Goal: Information Seeking & Learning: Find specific fact

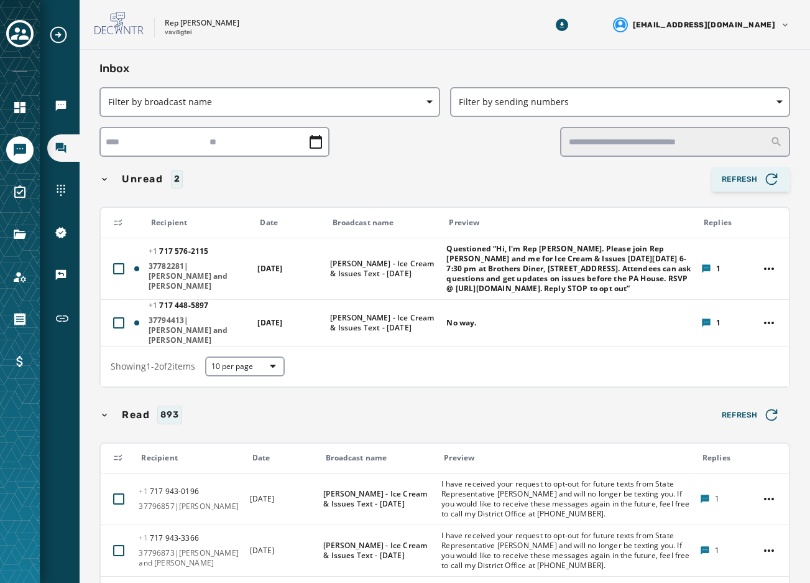
click at [763, 174] on icon "button" at bounding box center [771, 178] width 17 height 17
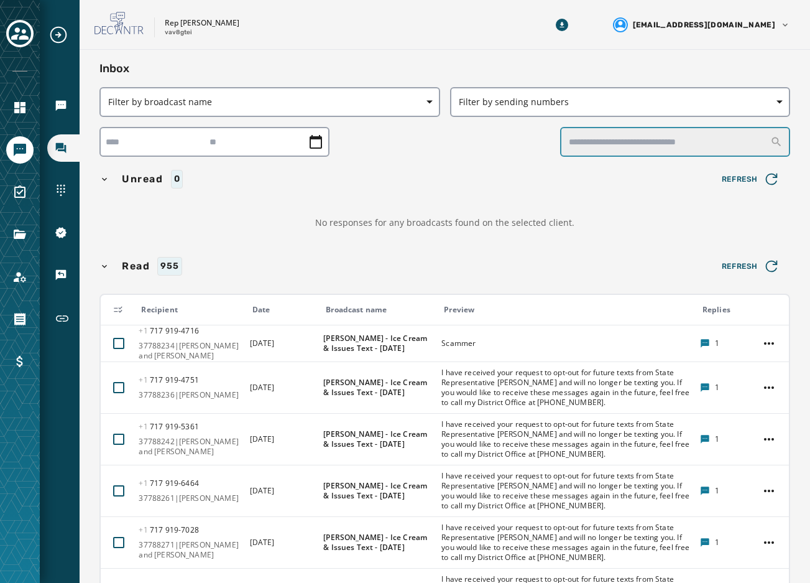
click at [627, 137] on input "text" at bounding box center [675, 142] width 230 height 30
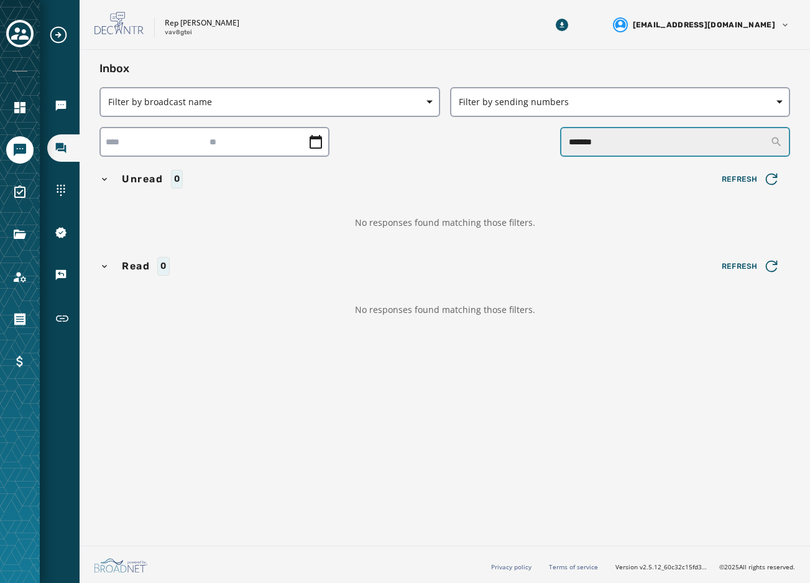
type input "*******"
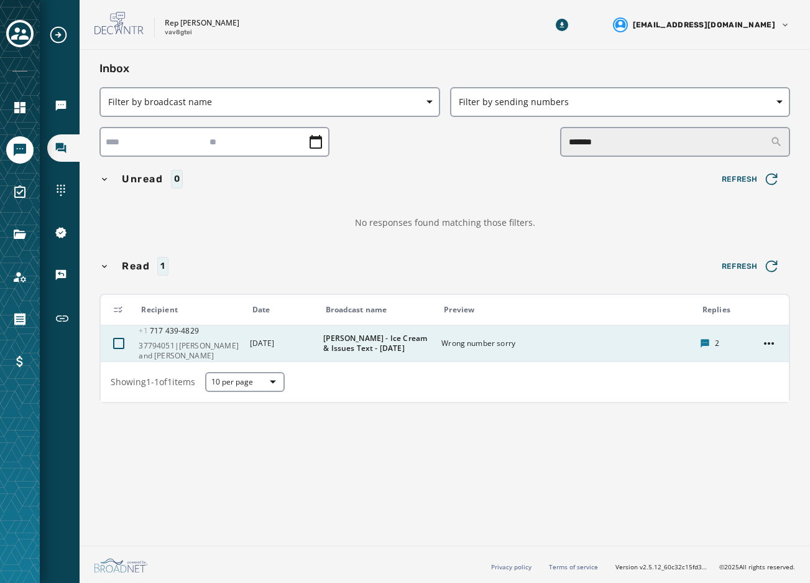
click at [469, 338] on span "Wrong number sorry" at bounding box center [566, 343] width 251 height 10
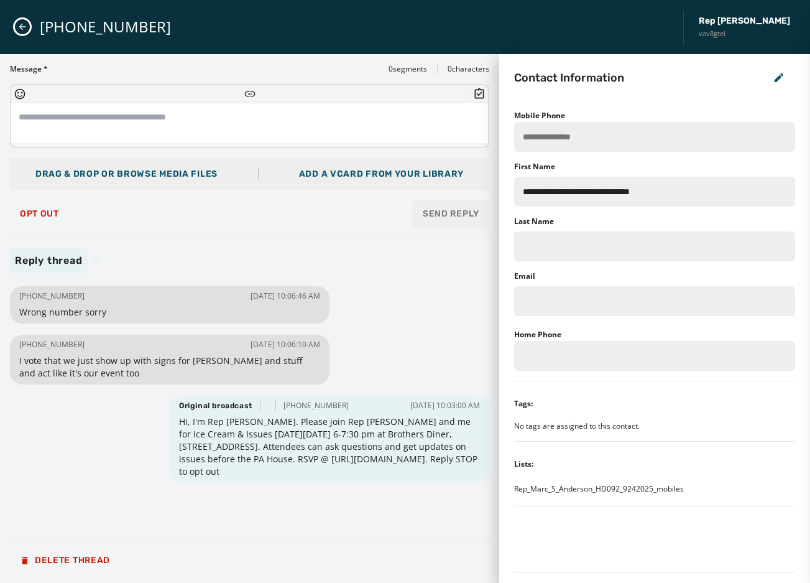
click at [13, 29] on div "+1 717 439-4829 Rep Marc Anderson vav8gtei" at bounding box center [405, 27] width 810 height 54
click at [19, 28] on icon "Close admin drawer" at bounding box center [22, 27] width 10 height 10
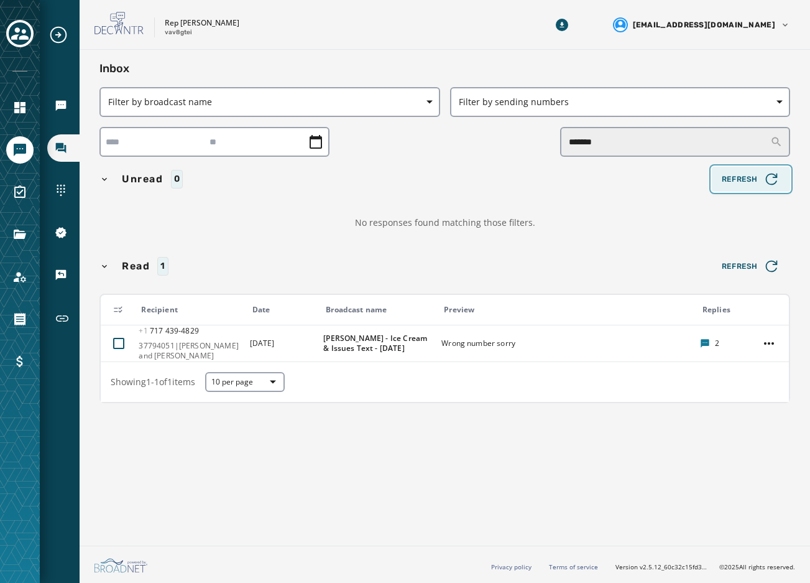
click at [757, 187] on span "Refresh" at bounding box center [751, 178] width 58 height 17
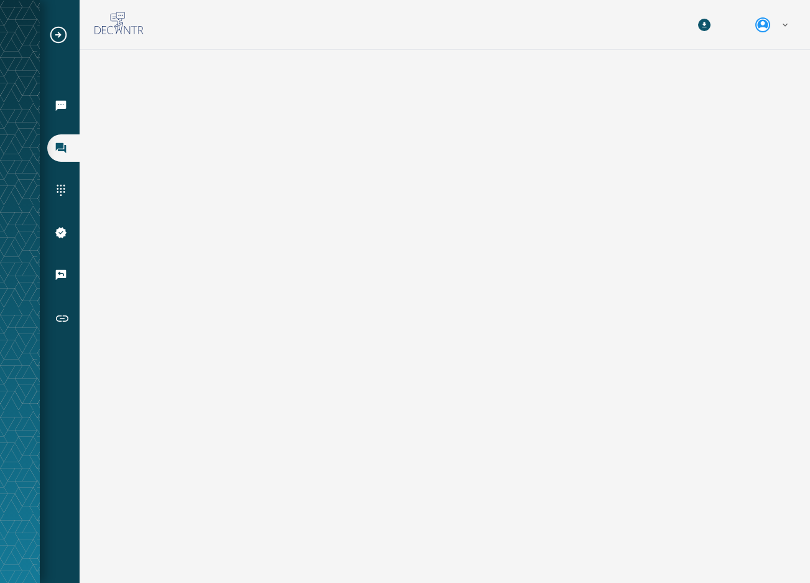
click at [58, 34] on icon "Expand sub nav menu" at bounding box center [58, 35] width 20 height 20
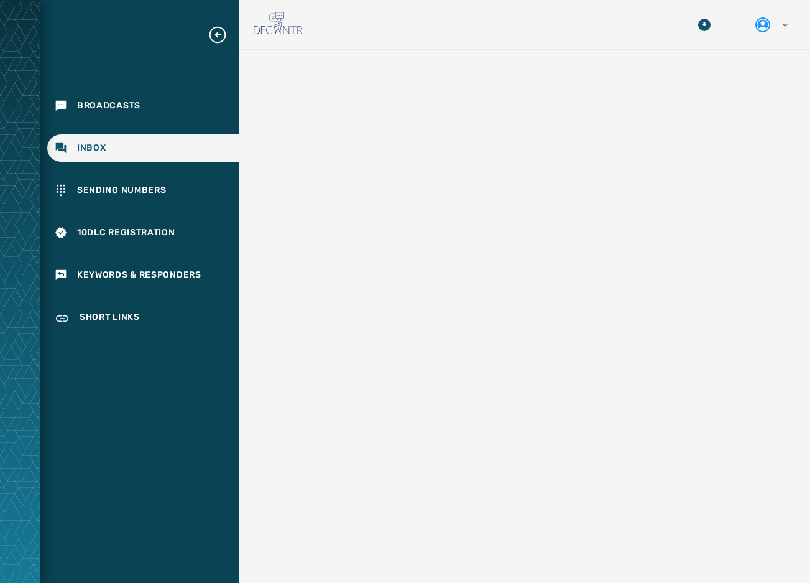
click at [215, 36] on icon "Expand sub nav menu" at bounding box center [218, 35] width 20 height 20
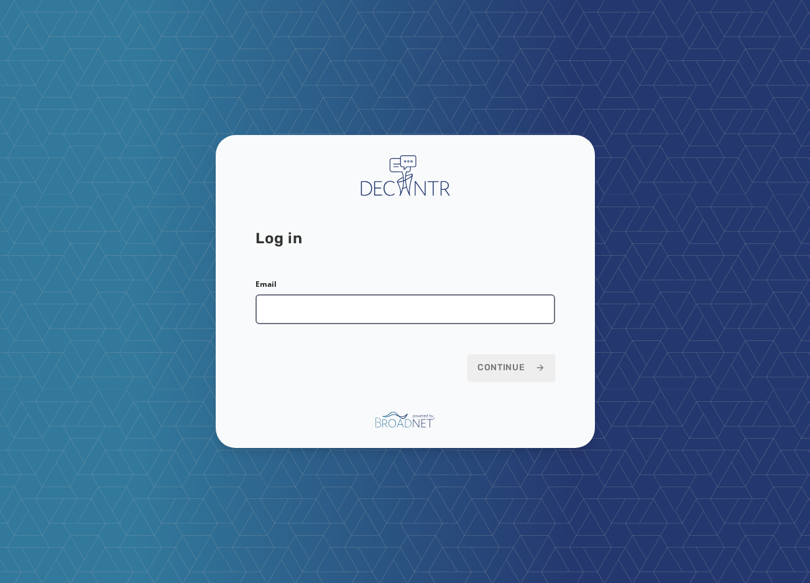
click at [402, 300] on input "Email" at bounding box center [406, 309] width 300 height 30
type input "**********"
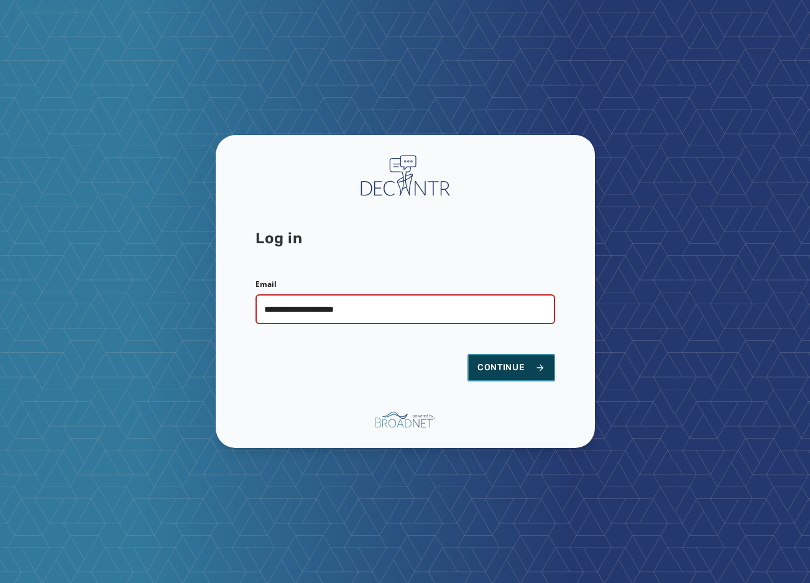
click at [498, 369] on span "Continue" at bounding box center [511, 367] width 68 height 12
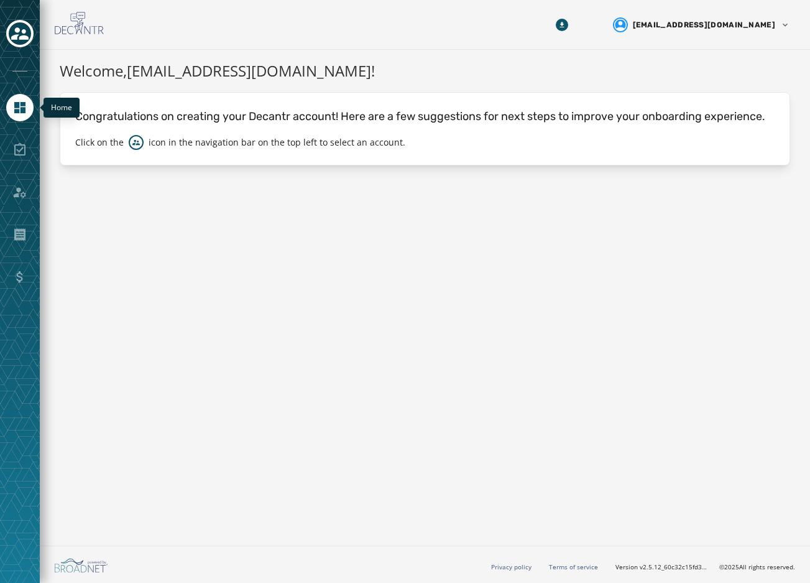
click at [26, 114] on icon "Navigate to Home" at bounding box center [19, 107] width 15 height 15
click at [19, 148] on div at bounding box center [19, 149] width 27 height 27
click at [688, 25] on html "Skip To Main Content [EMAIL_ADDRESS][DOMAIN_NAME] Welcome, [EMAIL_ADDRESS][DOMA…" at bounding box center [405, 291] width 810 height 583
click at [340, 85] on html "Skip To Main Content [EMAIL_ADDRESS][DOMAIN_NAME] Welcome, [EMAIL_ADDRESS][DOMA…" at bounding box center [405, 291] width 810 height 583
click at [18, 42] on icon "Toggle account select drawer" at bounding box center [19, 33] width 17 height 17
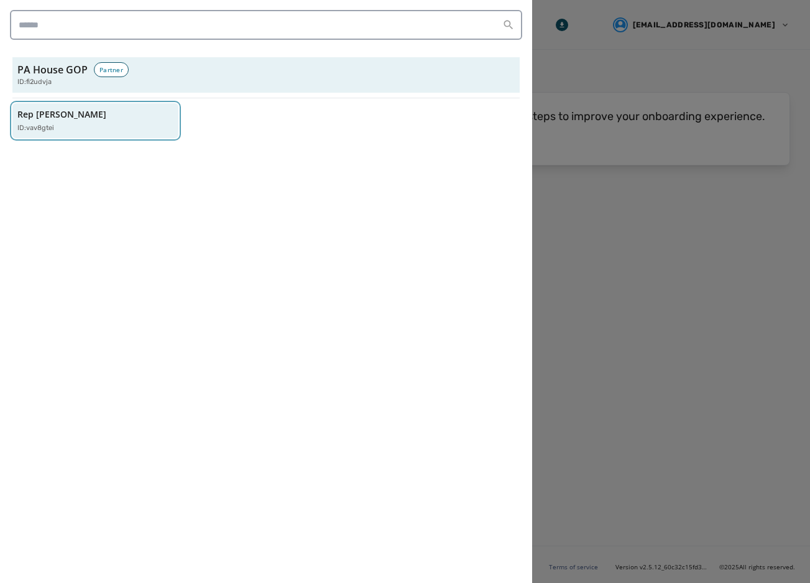
click at [136, 114] on div "Rep [PERSON_NAME] ID: vav8gtei" at bounding box center [89, 120] width 144 height 25
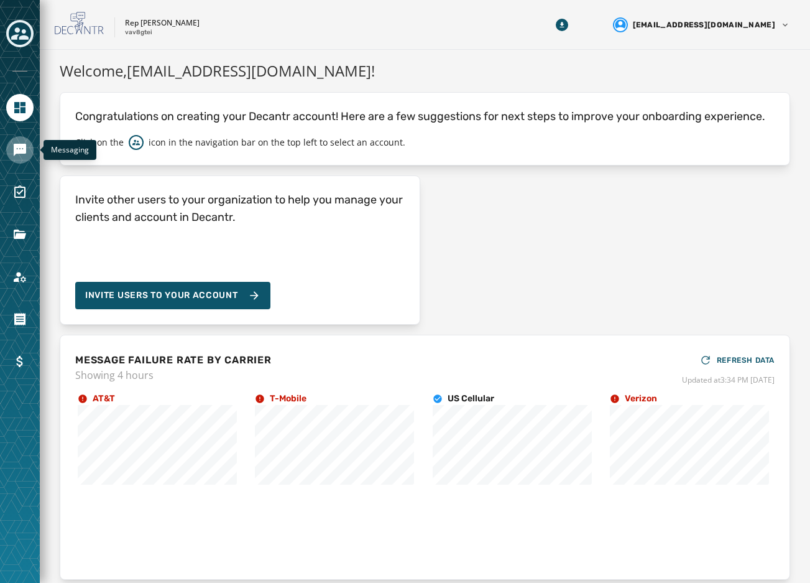
click at [13, 150] on icon "Navigate to Messaging" at bounding box center [19, 149] width 15 height 15
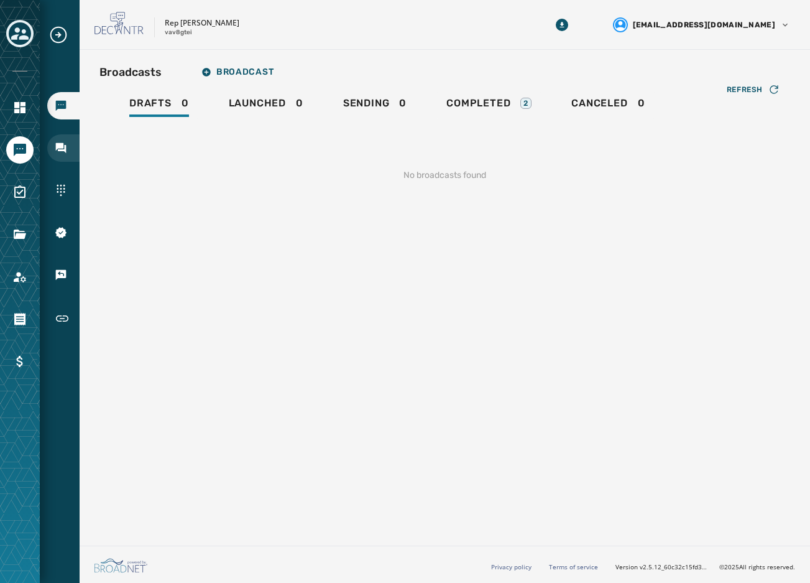
click at [67, 141] on div "Inbox" at bounding box center [63, 147] width 32 height 27
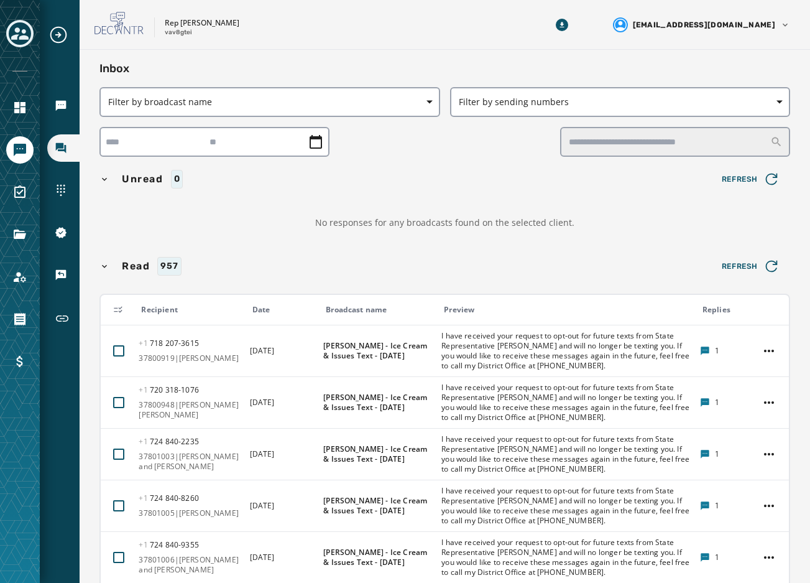
click at [415, 175] on div "Unread 0" at bounding box center [402, 179] width 607 height 19
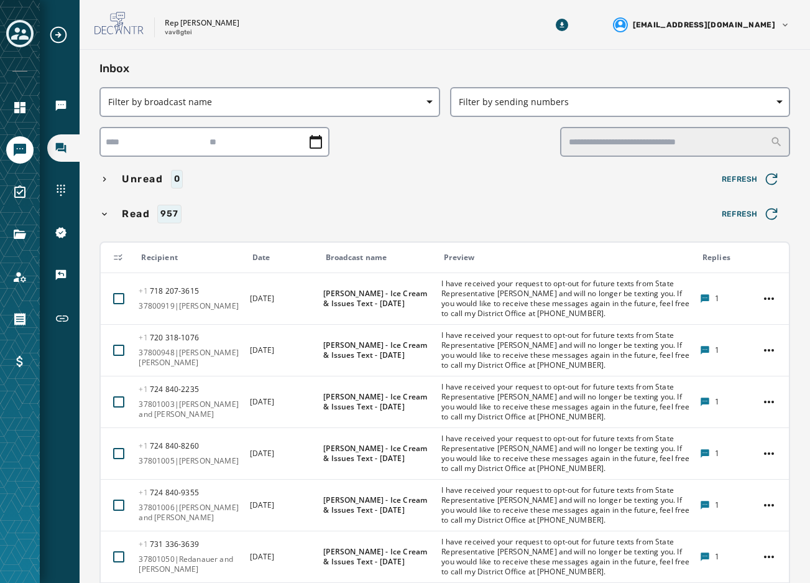
click at [378, 190] on div "Unread 0 Refresh" at bounding box center [444, 179] width 691 height 25
click at [291, 170] on div "Inbox Filter by broadcast name Filter by sending numbers Unread 0 Refresh Read …" at bounding box center [444, 438] width 691 height 756
click at [264, 178] on div "Unread 0" at bounding box center [402, 179] width 607 height 19
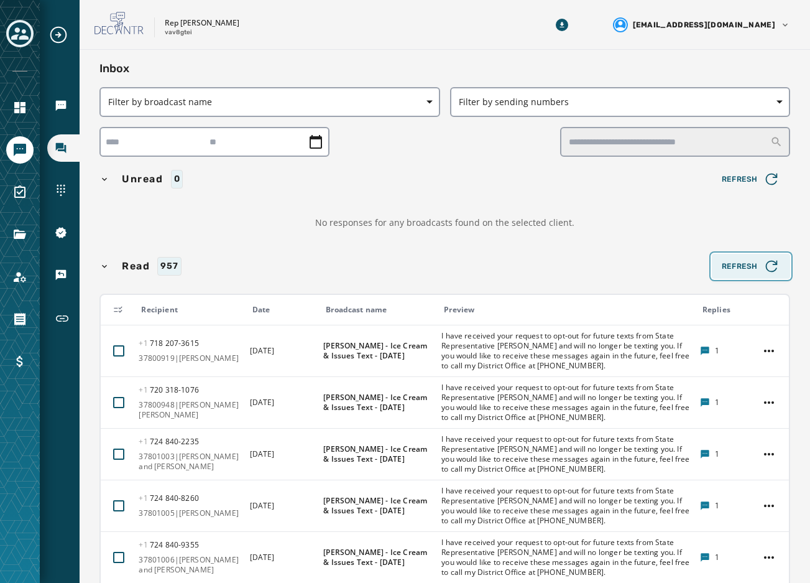
click at [744, 255] on button "Refresh" at bounding box center [751, 266] width 78 height 25
click at [763, 187] on icon "button" at bounding box center [771, 178] width 17 height 17
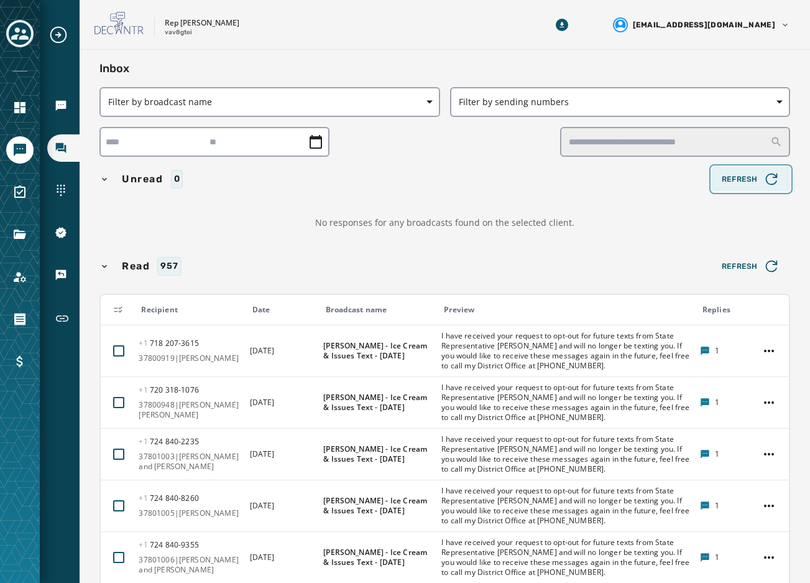
click at [763, 187] on icon "button" at bounding box center [771, 178] width 17 height 17
